Goal: Task Accomplishment & Management: Use online tool/utility

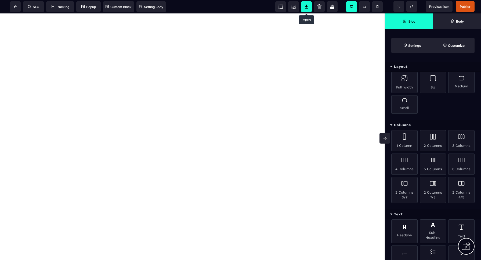
click at [309, 8] on icon at bounding box center [306, 6] width 5 height 5
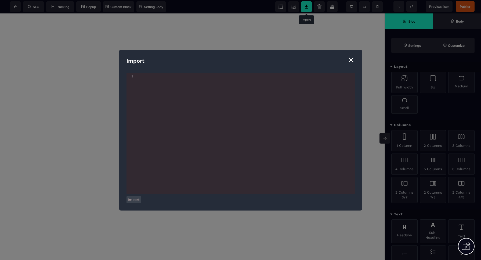
click at [353, 61] on div "⨯" at bounding box center [350, 60] width 7 height 10
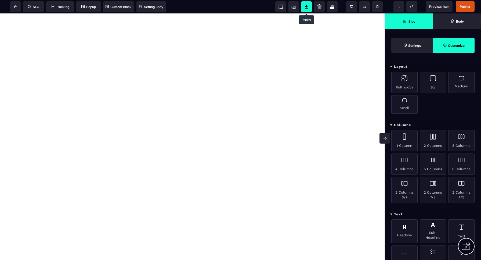
click at [458, 45] on strong "Customize" at bounding box center [456, 46] width 17 height 4
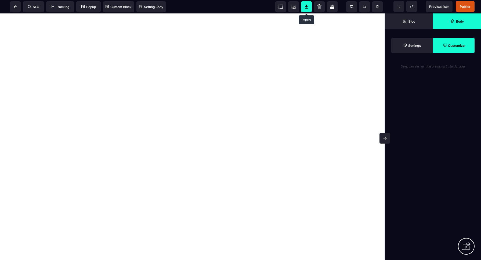
drag, startPoint x: 457, startPoint y: 23, endPoint x: 453, endPoint y: 24, distance: 4.3
click at [457, 23] on strong "Body" at bounding box center [460, 21] width 8 height 4
click at [407, 44] on span "Settings" at bounding box center [412, 46] width 18 height 4
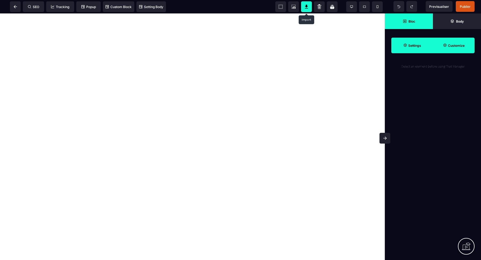
click at [407, 24] on span "Bloc" at bounding box center [409, 21] width 48 height 16
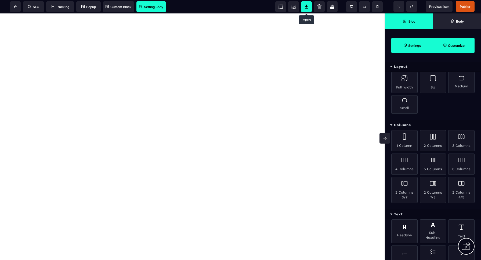
click at [160, 6] on span "Setting Body" at bounding box center [151, 7] width 24 height 4
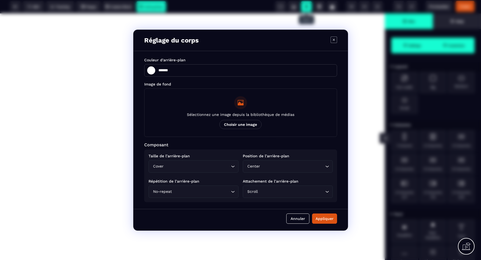
drag, startPoint x: 294, startPoint y: 216, endPoint x: 248, endPoint y: 153, distance: 79.0
click at [294, 216] on button "Annuler" at bounding box center [297, 218] width 23 height 10
type input "*******"
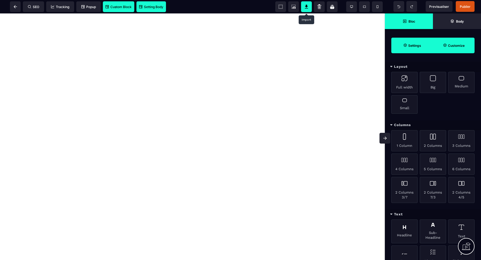
click at [119, 8] on span "Custom Block" at bounding box center [119, 7] width 26 height 4
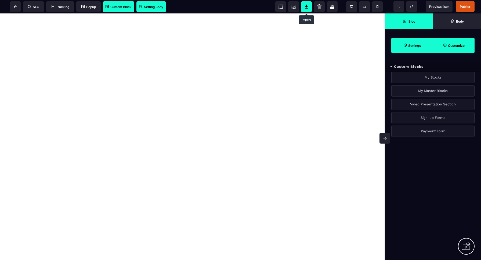
click at [430, 77] on div "My Blocks" at bounding box center [432, 77] width 83 height 11
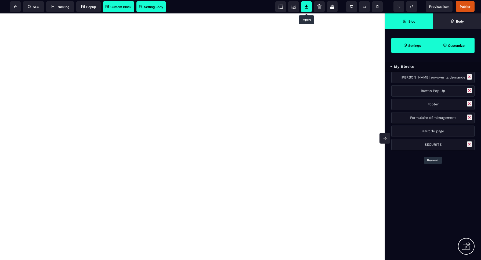
click at [434, 161] on button "Revenir" at bounding box center [433, 160] width 18 height 7
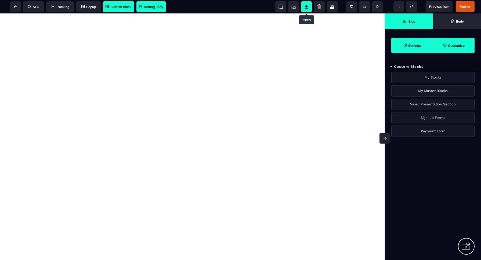
click at [121, 9] on span "Custom Block" at bounding box center [119, 7] width 26 height 4
click at [440, 90] on div "My Master Blocks" at bounding box center [432, 90] width 83 height 11
click at [427, 90] on div "clignote" at bounding box center [432, 90] width 83 height 11
click at [398, 66] on div "My Master Blocks" at bounding box center [433, 67] width 96 height 10
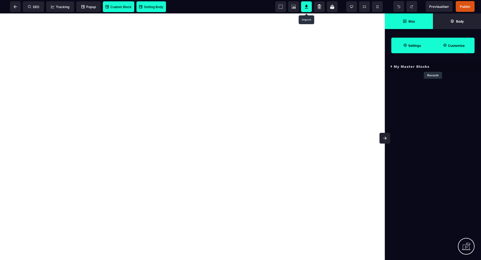
click at [437, 77] on button "Revenir" at bounding box center [433, 75] width 18 height 7
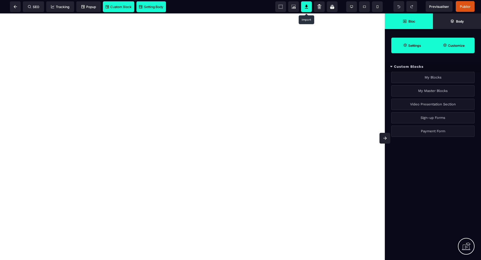
click at [431, 103] on div "Video Presentation Section" at bounding box center [432, 104] width 83 height 11
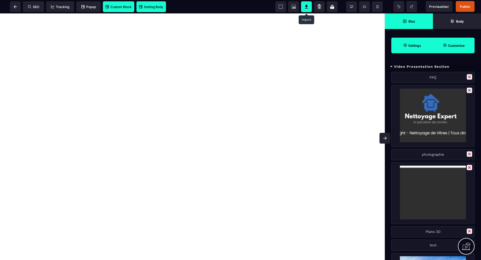
click at [398, 66] on div "Video Presentation Section" at bounding box center [433, 67] width 96 height 10
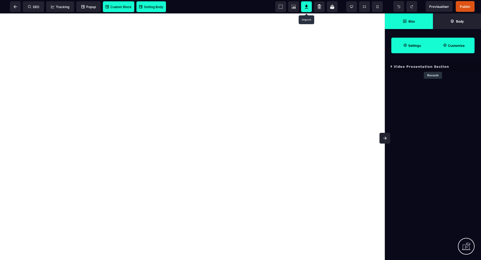
click at [431, 76] on button "Revenir" at bounding box center [433, 75] width 18 height 7
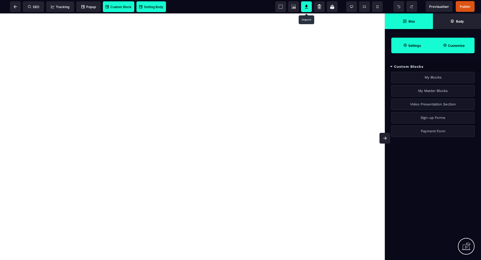
click at [430, 117] on div "Sign-up Forms" at bounding box center [432, 117] width 83 height 11
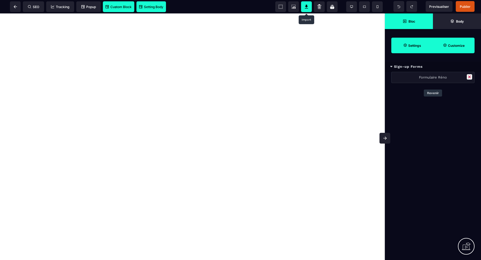
click at [408, 67] on div "Sign-up Forms" at bounding box center [433, 67] width 96 height 10
click at [437, 77] on button "Revenir" at bounding box center [433, 75] width 18 height 7
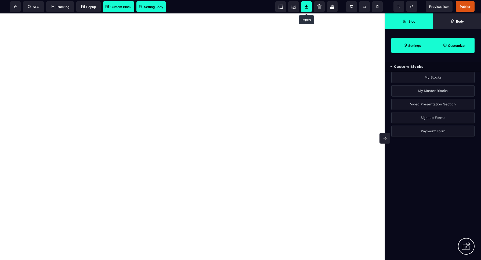
click at [432, 131] on div "Payment Form" at bounding box center [432, 130] width 83 height 11
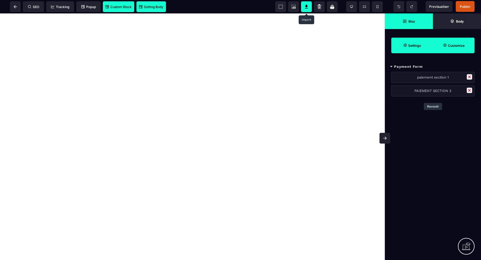
click at [403, 66] on div "Payment Form" at bounding box center [433, 67] width 96 height 10
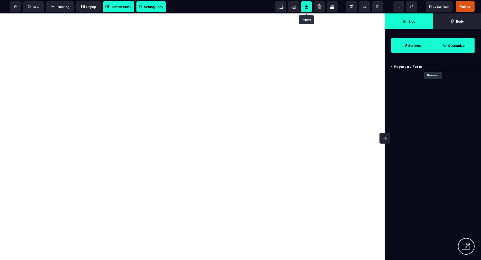
click at [156, 8] on span "Setting Body" at bounding box center [151, 7] width 24 height 4
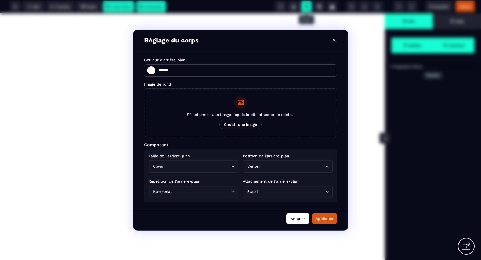
click at [293, 217] on button "Annuler" at bounding box center [297, 218] width 23 height 10
type input "*******"
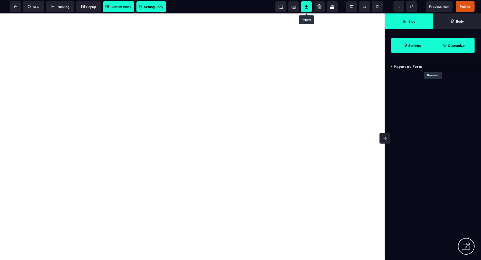
click at [121, 7] on span "Custom Block" at bounding box center [119, 7] width 26 height 4
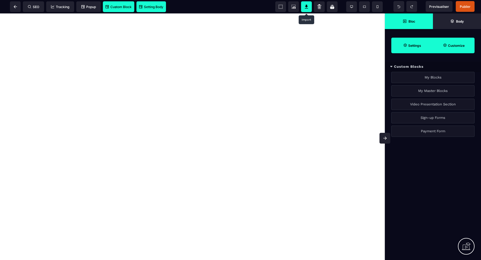
click at [457, 45] on strong "Customize" at bounding box center [456, 46] width 17 height 4
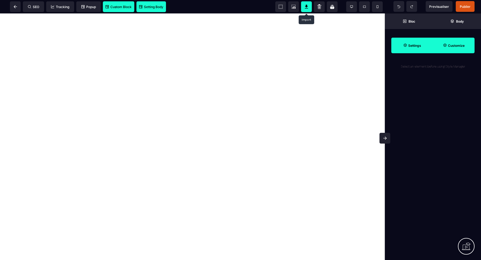
click at [417, 46] on strong "Settings" at bounding box center [414, 46] width 13 height 4
click at [463, 21] on strong "Body" at bounding box center [460, 21] width 8 height 4
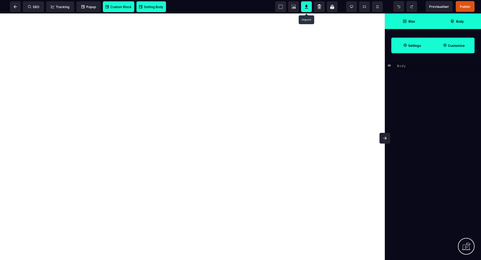
click at [408, 24] on span "Bloc" at bounding box center [409, 21] width 48 height 16
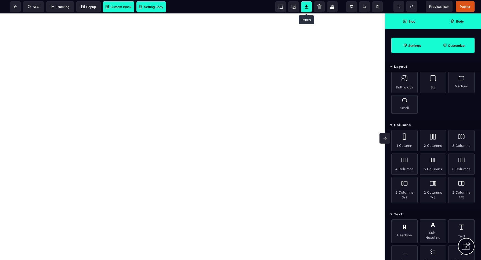
click at [408, 48] on span "Settings" at bounding box center [412, 46] width 42 height 16
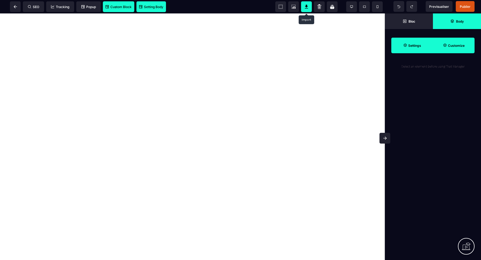
click at [461, 48] on span "Customize" at bounding box center [454, 46] width 42 height 16
click at [414, 50] on span "Settings" at bounding box center [412, 46] width 42 height 16
click at [455, 23] on span "Body" at bounding box center [457, 21] width 14 height 4
click at [412, 48] on span "Settings" at bounding box center [412, 46] width 42 height 16
click at [453, 20] on icon at bounding box center [452, 20] width 3 height 3
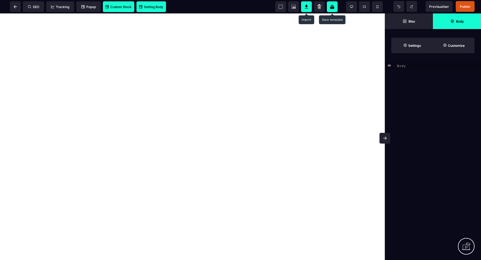
click at [333, 8] on icon at bounding box center [332, 7] width 4 height 5
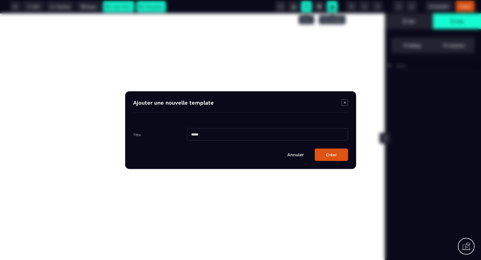
click at [226, 136] on input "Modal window" at bounding box center [267, 134] width 161 height 12
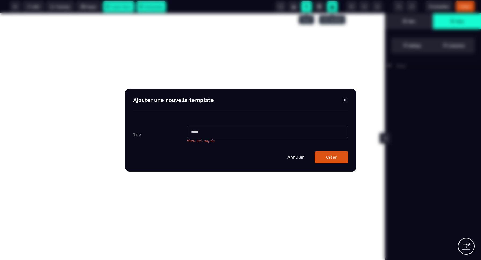
click at [294, 155] on link "Annuler" at bounding box center [295, 156] width 17 height 5
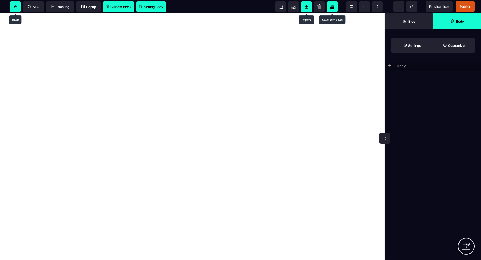
click at [15, 6] on icon at bounding box center [15, 6] width 3 height 3
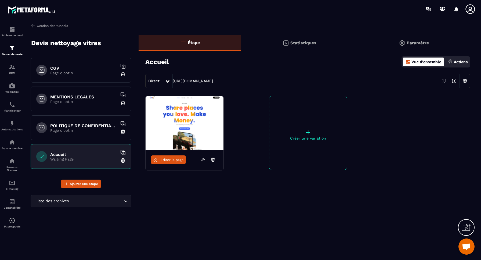
click at [47, 26] on link "Gestion des tunnels" at bounding box center [49, 25] width 37 height 5
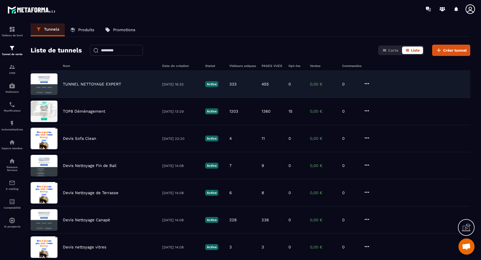
click at [87, 85] on p "TUNNEL NETTOYAGE EXPERT" at bounding box center [92, 84] width 58 height 5
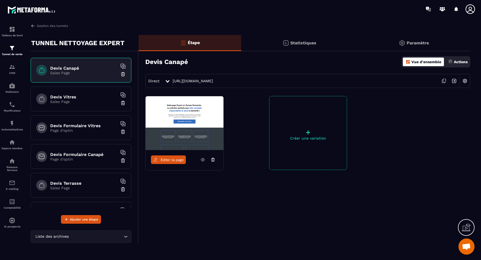
click at [82, 100] on p "Sales Page" at bounding box center [83, 101] width 67 height 4
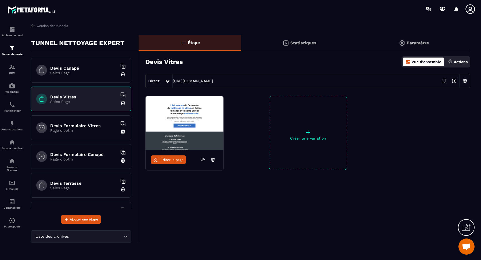
click at [170, 160] on span "Éditer la page" at bounding box center [172, 160] width 23 height 4
